Goal: Information Seeking & Learning: Find contact information

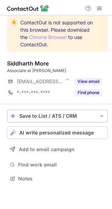
scroll to position [3, 3]
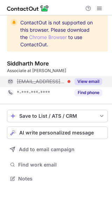
click at [86, 81] on button "View email" at bounding box center [88, 81] width 28 height 7
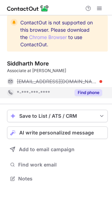
click at [83, 91] on button "Find phone" at bounding box center [88, 92] width 28 height 7
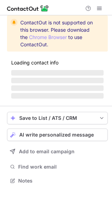
scroll to position [3, 3]
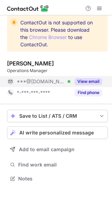
click at [95, 79] on button "View email" at bounding box center [88, 81] width 28 height 7
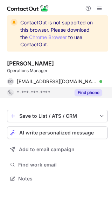
click at [86, 92] on button "Find phone" at bounding box center [88, 92] width 28 height 7
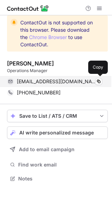
click at [47, 86] on div "seowclaudia@gmail.com Verified Copy" at bounding box center [54, 81] width 95 height 11
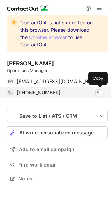
click at [35, 94] on span "+6593801391" at bounding box center [39, 93] width 44 height 6
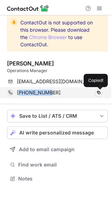
click at [35, 94] on span "+6593801391" at bounding box center [39, 93] width 44 height 6
copy span "6593801391"
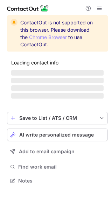
scroll to position [180, 112]
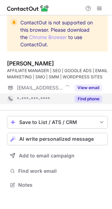
click at [90, 100] on button "Find phone" at bounding box center [88, 98] width 28 height 7
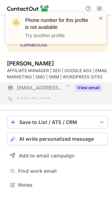
click at [92, 85] on button "View email" at bounding box center [88, 87] width 28 height 7
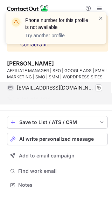
scroll to position [169, 112]
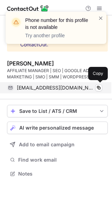
click at [59, 88] on span "[EMAIL_ADDRESS][DOMAIN_NAME]" at bounding box center [55, 88] width 77 height 6
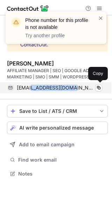
click at [59, 88] on span "[EMAIL_ADDRESS][DOMAIN_NAME]" at bounding box center [55, 88] width 77 height 6
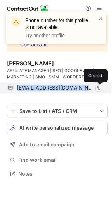
click at [59, 88] on span "[EMAIL_ADDRESS][DOMAIN_NAME]" at bounding box center [55, 88] width 77 height 6
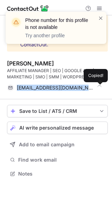
copy span "[EMAIL_ADDRESS][DOMAIN_NAME]"
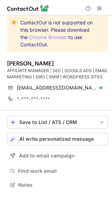
scroll to position [180, 112]
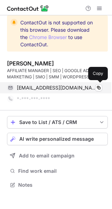
click at [54, 89] on span "[EMAIL_ADDRESS][DOMAIN_NAME]" at bounding box center [57, 88] width 80 height 6
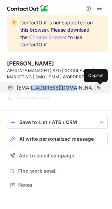
click at [54, 89] on span "[EMAIL_ADDRESS][DOMAIN_NAME]" at bounding box center [57, 88] width 80 height 6
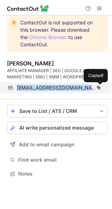
scroll to position [169, 112]
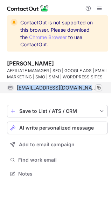
click at [98, 85] on span at bounding box center [98, 88] width 6 height 6
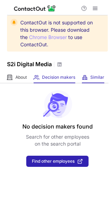
click at [102, 74] on div "Similar Similar Companies" at bounding box center [93, 78] width 22 height 12
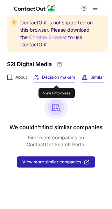
click at [56, 78] on span "Decision makers" at bounding box center [58, 78] width 33 height 6
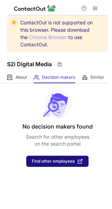
click at [62, 161] on span "Find other employees" at bounding box center [53, 161] width 43 height 5
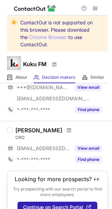
scroll to position [167, 0]
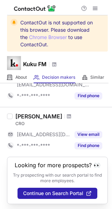
click at [20, 124] on div "CRO" at bounding box center [61, 124] width 92 height 6
click at [46, 124] on div "CRO" at bounding box center [61, 124] width 92 height 6
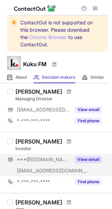
scroll to position [77, 0]
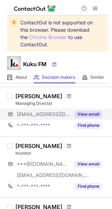
click at [84, 115] on button "View email" at bounding box center [88, 114] width 28 height 7
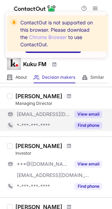
click at [80, 123] on button "Find phone" at bounding box center [88, 125] width 28 height 7
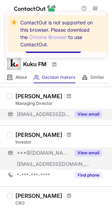
click at [85, 148] on div "View email" at bounding box center [86, 152] width 32 height 11
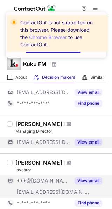
scroll to position [50, 0]
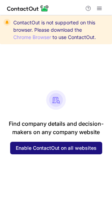
click at [46, 150] on span "Enable ContactOut on all websites" at bounding box center [56, 148] width 81 height 6
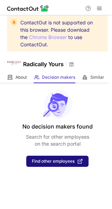
click at [51, 162] on span "Find other employees" at bounding box center [53, 161] width 43 height 5
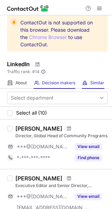
click at [92, 79] on div "Similar Similar Companies" at bounding box center [93, 83] width 22 height 12
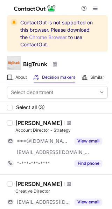
scroll to position [118, 0]
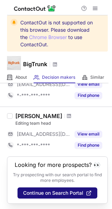
click at [44, 189] on button "Continue on Search Portal" at bounding box center [56, 192] width 79 height 11
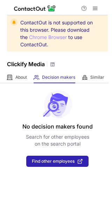
click at [25, 84] on div "No decision makers found Search for other employees on the search portal Find o…" at bounding box center [56, 125] width 112 height 84
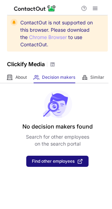
click at [56, 164] on span "Find other employees" at bounding box center [53, 161] width 43 height 5
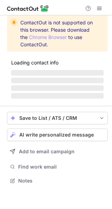
scroll to position [180, 112]
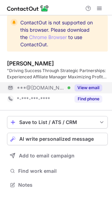
click at [89, 89] on button "View email" at bounding box center [88, 87] width 28 height 7
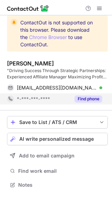
click at [91, 98] on button "Find phone" at bounding box center [88, 98] width 28 height 7
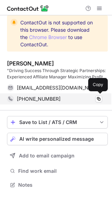
click at [30, 100] on span "[PHONE_NUMBER]" at bounding box center [39, 99] width 44 height 6
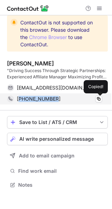
click at [30, 100] on span "[PHONE_NUMBER]" at bounding box center [39, 99] width 44 height 6
copy span "918423249897"
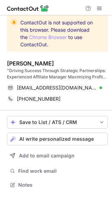
click at [60, 107] on div "Priyawart Srivastava "Driving Success Through Strategic Partnerships: Experienc…" at bounding box center [57, 82] width 100 height 56
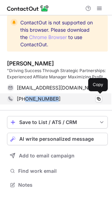
drag, startPoint x: 63, startPoint y: 99, endPoint x: 26, endPoint y: 100, distance: 37.3
click at [26, 100] on div "[PHONE_NUMBER]" at bounding box center [59, 99] width 85 height 6
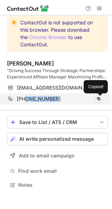
copy span "8423249897"
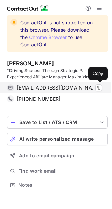
click at [62, 87] on span "priyawartsrivastava01@gmail.com" at bounding box center [57, 88] width 80 height 6
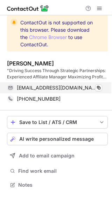
scroll to position [180, 112]
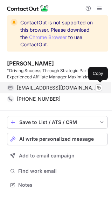
click at [54, 89] on span "priyawartsrivastava01@gmail.com" at bounding box center [57, 88] width 80 height 6
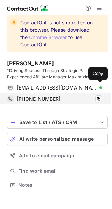
scroll to position [180, 112]
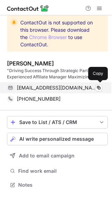
click at [78, 89] on span "[EMAIL_ADDRESS][DOMAIN_NAME]" at bounding box center [57, 88] width 80 height 6
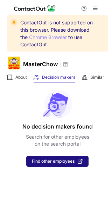
click at [53, 159] on span "Find other employees" at bounding box center [53, 161] width 43 height 5
